Goal: Find specific page/section: Find specific page/section

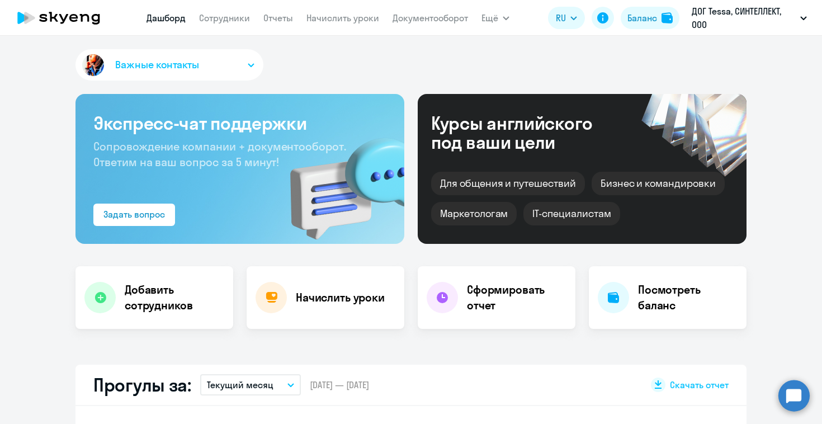
click at [220, 27] on nav "[PERSON_NAME] Отчеты Начислить уроки Документооборот" at bounding box center [308, 18] width 322 height 22
click at [220, 15] on link "Сотрудники" at bounding box center [224, 17] width 51 height 11
select select "30"
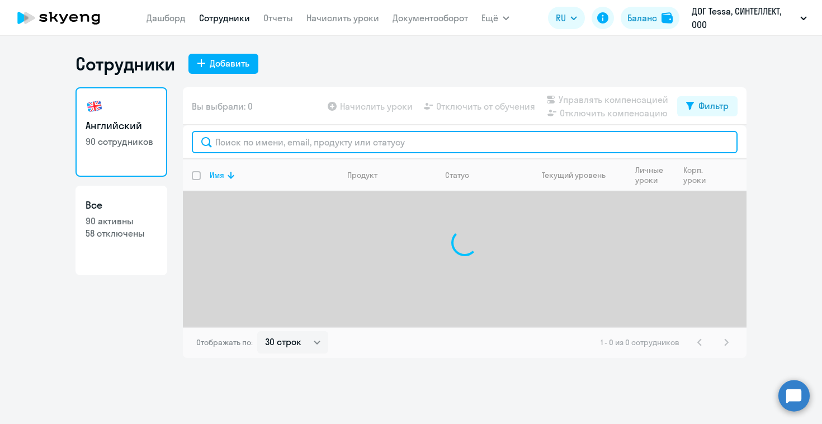
click at [276, 142] on input "text" at bounding box center [465, 142] width 546 height 22
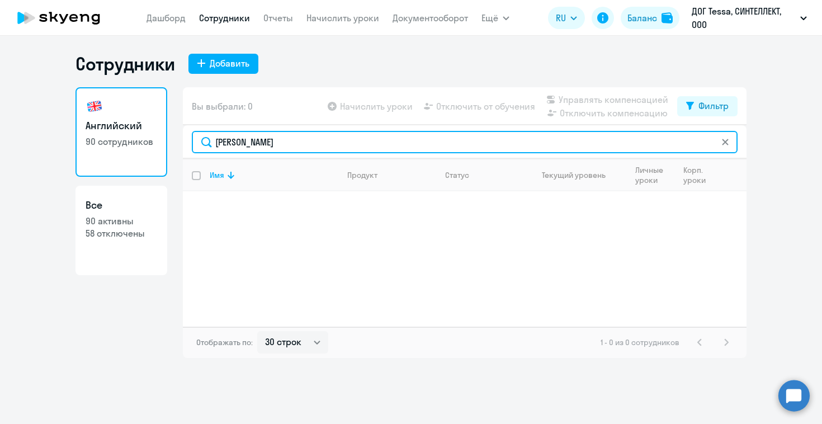
type input "[PERSON_NAME]"
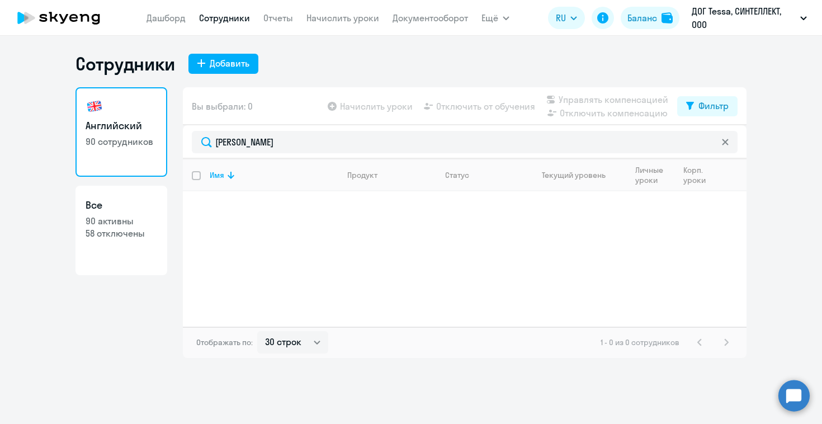
click at [80, 18] on icon at bounding box center [59, 18] width 98 height 28
